Goal: Communication & Community: Answer question/provide support

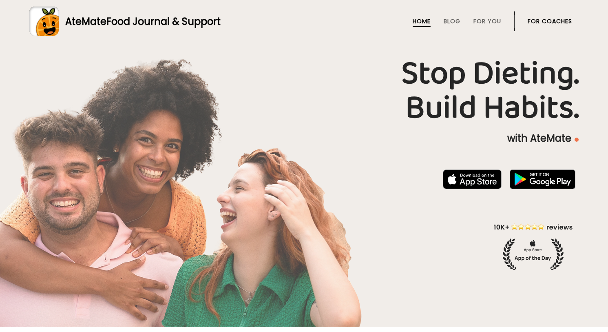
click at [540, 19] on link "For Coaches" at bounding box center [550, 21] width 44 height 7
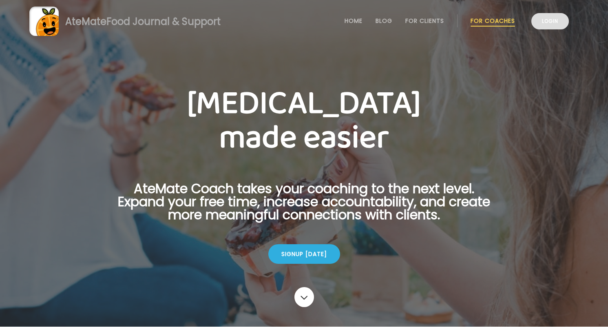
click at [541, 26] on link "Login" at bounding box center [551, 21] width 38 height 16
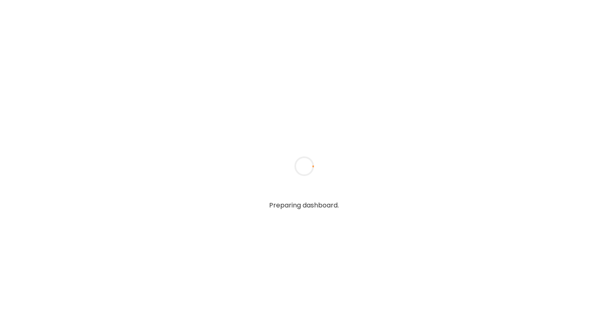
type textarea "**********"
type input "**********"
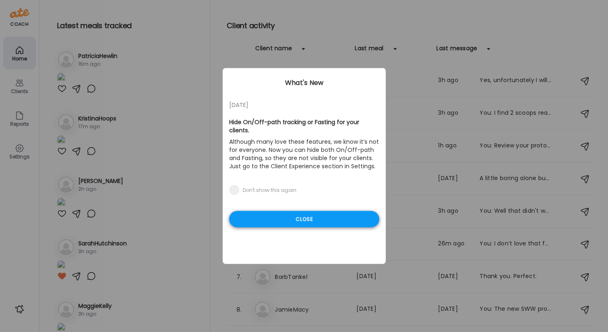
click at [310, 219] on div "Close" at bounding box center [304, 219] width 150 height 16
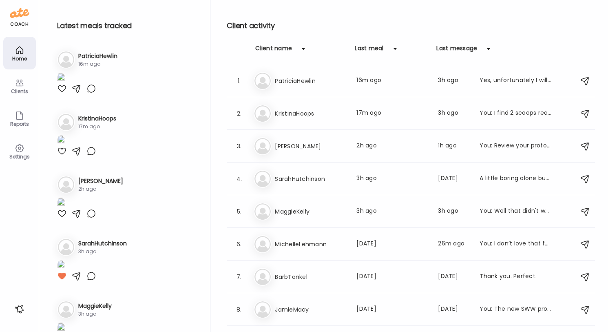
click at [65, 84] on img at bounding box center [61, 78] width 8 height 11
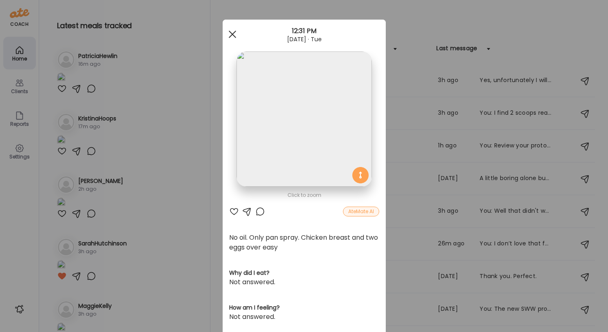
click at [231, 35] on div at bounding box center [232, 34] width 16 height 16
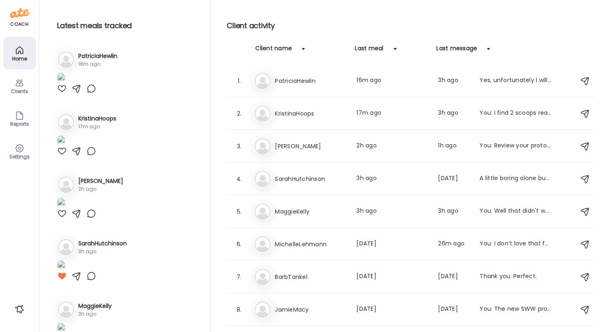
click at [63, 93] on div at bounding box center [62, 89] width 10 height 10
click at [79, 93] on div at bounding box center [77, 89] width 10 height 10
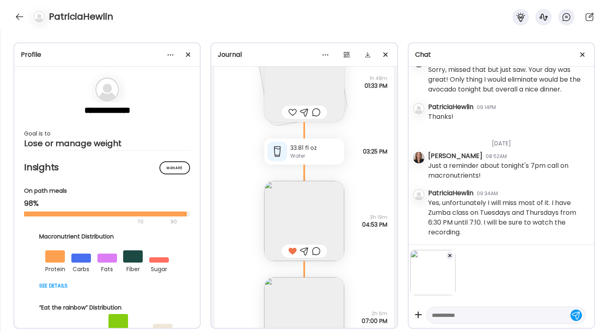
scroll to position [6261, 0]
click at [478, 312] on textarea at bounding box center [499, 315] width 134 height 10
type textarea "**********"
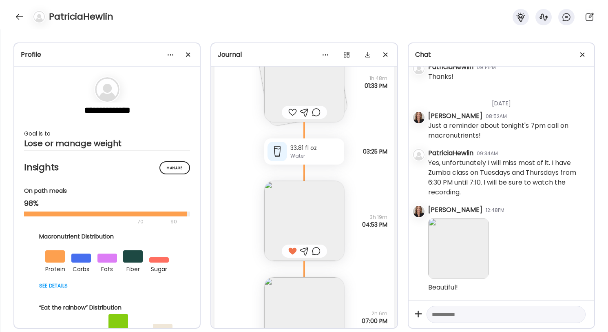
scroll to position [6301, 0]
click at [21, 16] on div at bounding box center [19, 16] width 13 height 13
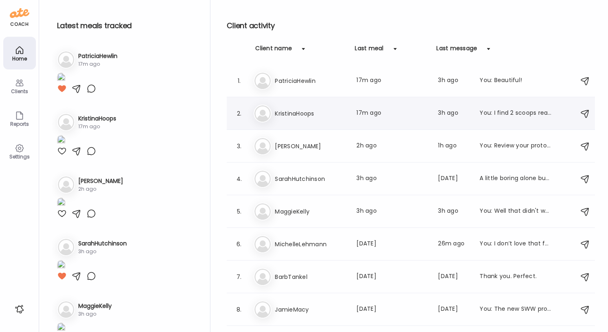
click at [319, 115] on h3 "KristinaHoops" at bounding box center [311, 114] width 72 height 10
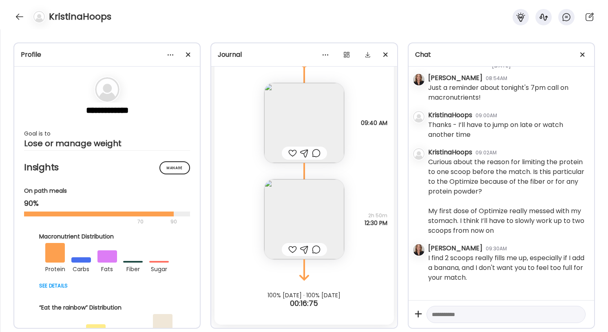
scroll to position [3268, 0]
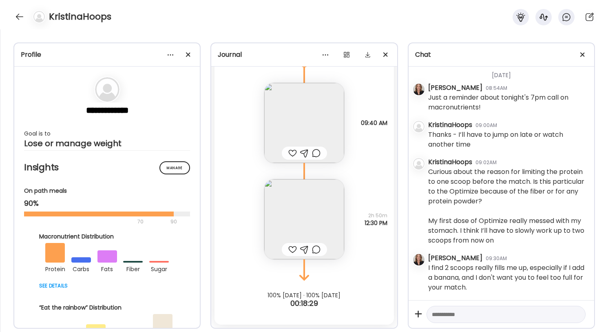
click at [301, 226] on img at bounding box center [304, 219] width 80 height 80
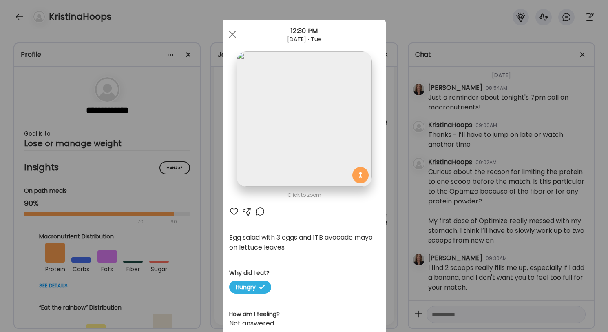
click at [233, 208] on div at bounding box center [234, 211] width 10 height 10
click at [231, 33] on span at bounding box center [231, 34] width 7 height 7
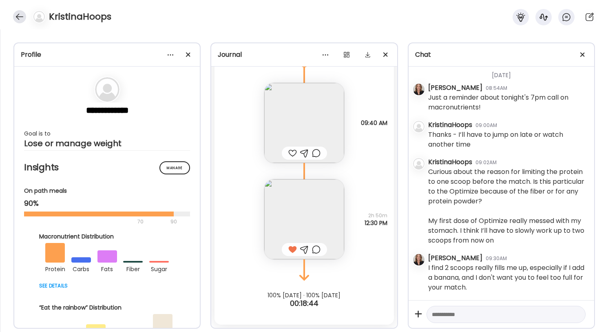
click at [20, 15] on div at bounding box center [19, 16] width 13 height 13
